Goal: Check status: Check status

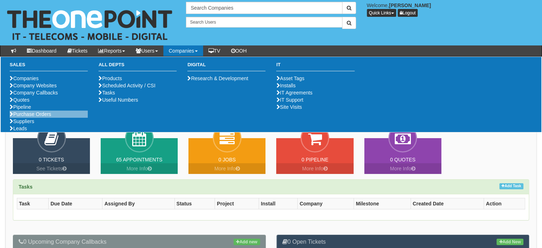
click at [51, 118] on li "Purchase Orders" at bounding box center [49, 114] width 78 height 7
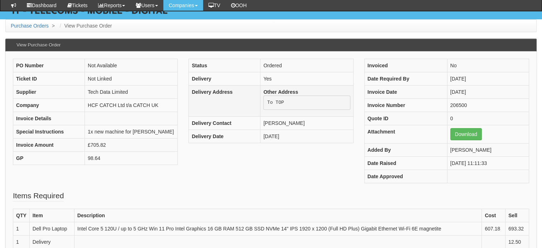
scroll to position [72, 0]
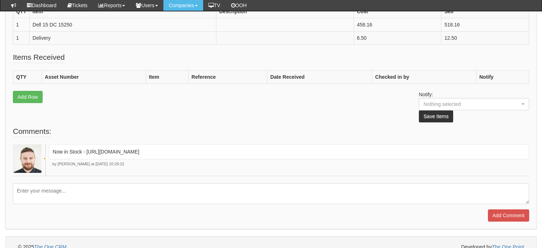
scroll to position [238, 0]
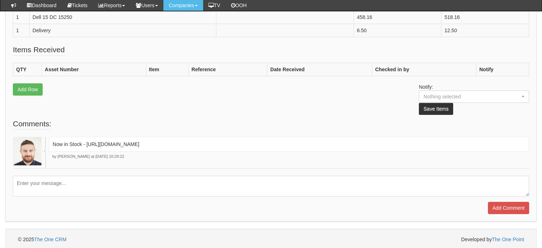
drag, startPoint x: 413, startPoint y: 141, endPoint x: 86, endPoint y: 133, distance: 327.6
click at [86, 133] on fieldset "Comments: Now in Stock - https://halo.theonepoint.co.uk/tickets?area=18&mainvie…" at bounding box center [271, 167] width 516 height 96
drag, startPoint x: 86, startPoint y: 133, endPoint x: 111, endPoint y: 142, distance: 26.6
copy p "https://halo.theonepoint.co.uk/tickets?area=18&mainview=myviews&viewid=2&selid=…"
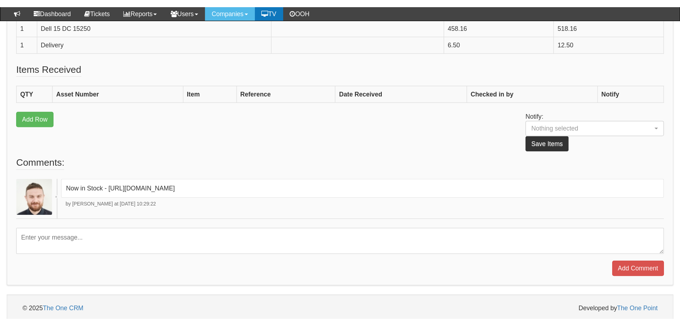
scroll to position [173, 0]
